Goal: Find specific page/section: Find specific page/section

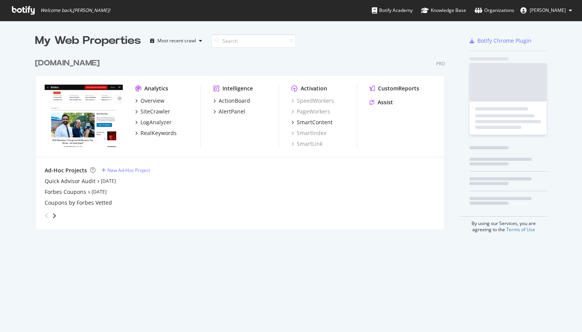
scroll to position [181, 416]
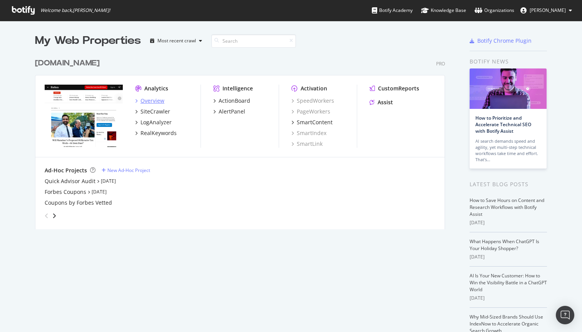
click at [147, 102] on div "Overview" at bounding box center [153, 101] width 24 height 8
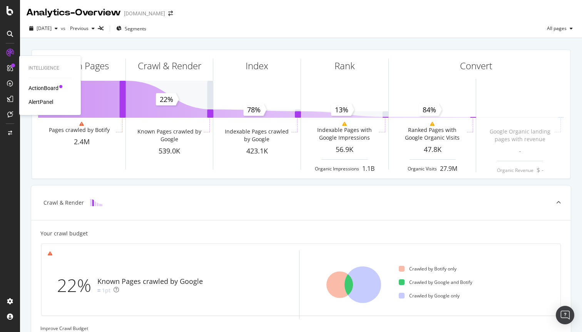
click at [9, 67] on icon at bounding box center [10, 68] width 6 height 6
